Goal: Task Accomplishment & Management: Manage account settings

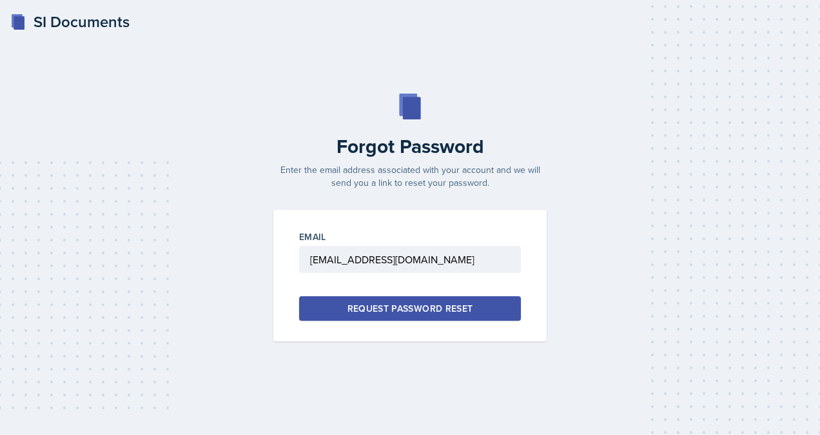
click at [61, 23] on div "SI Documents" at bounding box center [69, 21] width 119 height 23
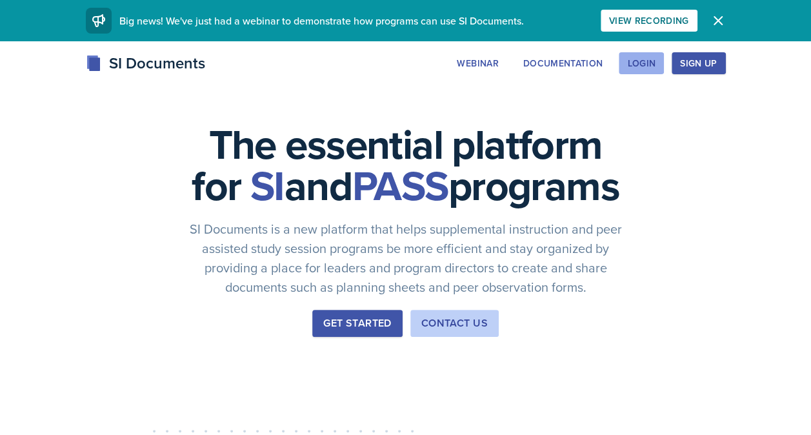
click at [648, 66] on div "Login" at bounding box center [641, 63] width 28 height 10
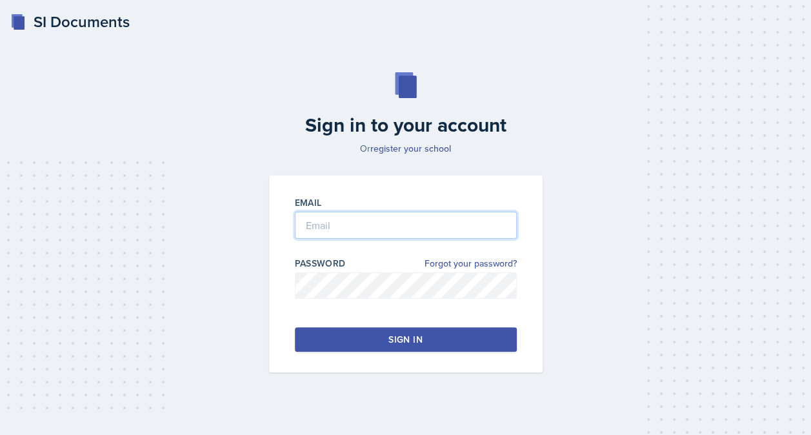
click at [413, 223] on input "email" at bounding box center [406, 225] width 222 height 27
type input "[EMAIL_ADDRESS][DOMAIN_NAME]"
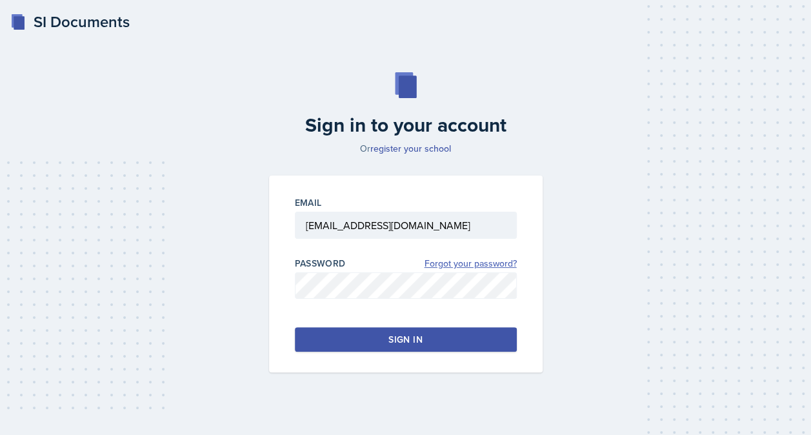
click at [488, 262] on link "Forgot your password?" at bounding box center [470, 264] width 92 height 14
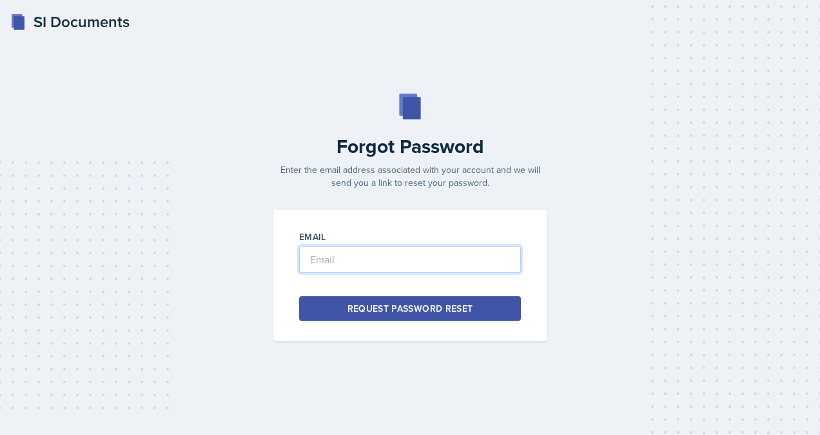
click at [488, 262] on input "email" at bounding box center [410, 259] width 222 height 27
type input "[EMAIL_ADDRESS][DOMAIN_NAME]"
click at [430, 313] on div "Request Password Reset" at bounding box center [411, 308] width 126 height 13
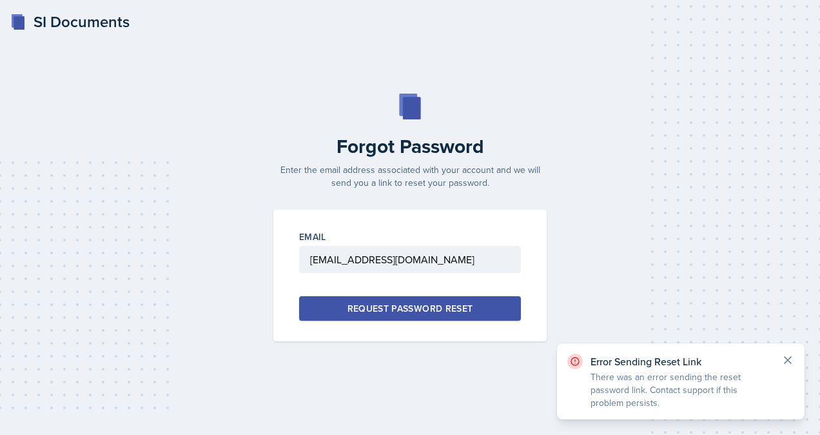
click at [788, 364] on icon at bounding box center [788, 359] width 13 height 13
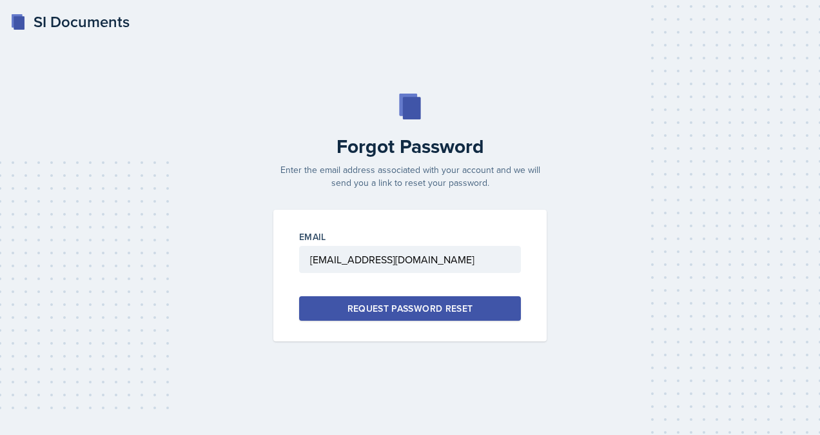
click at [782, 177] on div "Forgot Password Enter the email address associated with your account and we wil…" at bounding box center [409, 218] width 789 height 248
click at [35, 21] on div "SI Documents" at bounding box center [69, 21] width 119 height 23
